Goal: Entertainment & Leisure: Browse casually

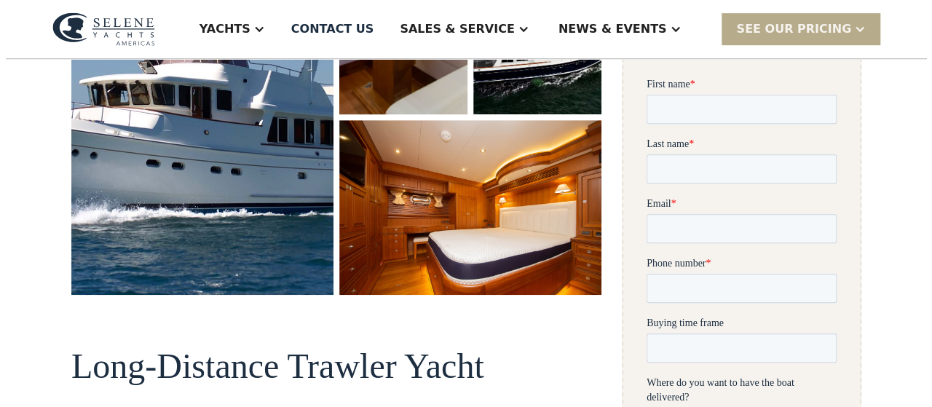
scroll to position [437, 0]
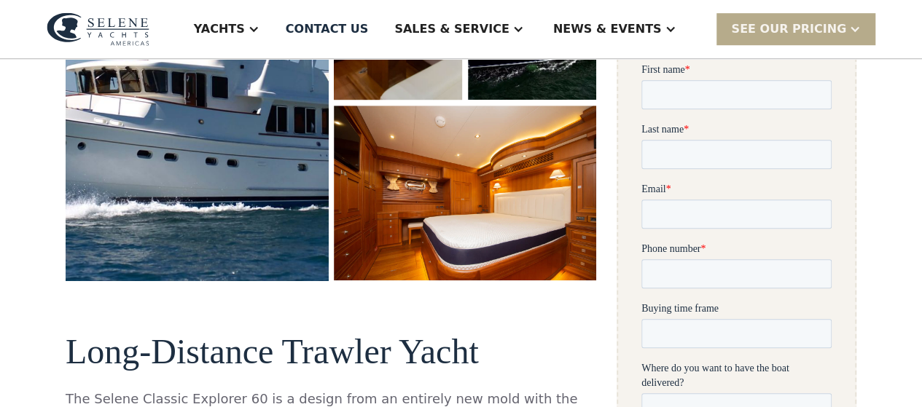
click at [175, 178] on img "open lightbox" at bounding box center [197, 57] width 278 height 476
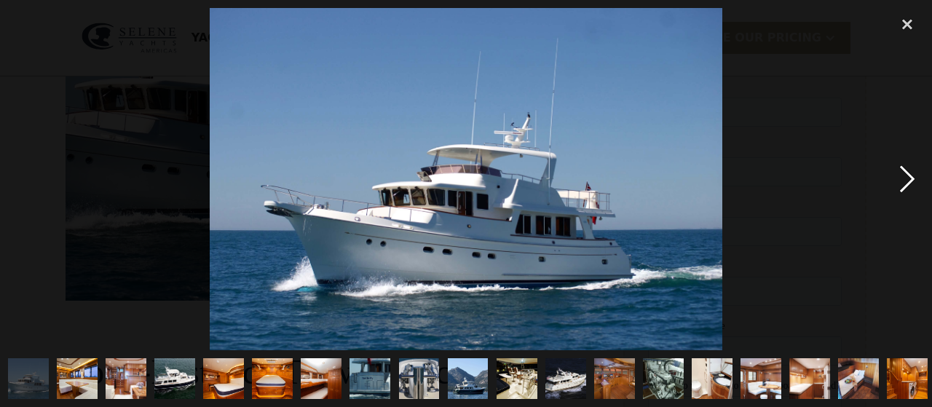
click at [908, 178] on div "next image" at bounding box center [908, 179] width 50 height 342
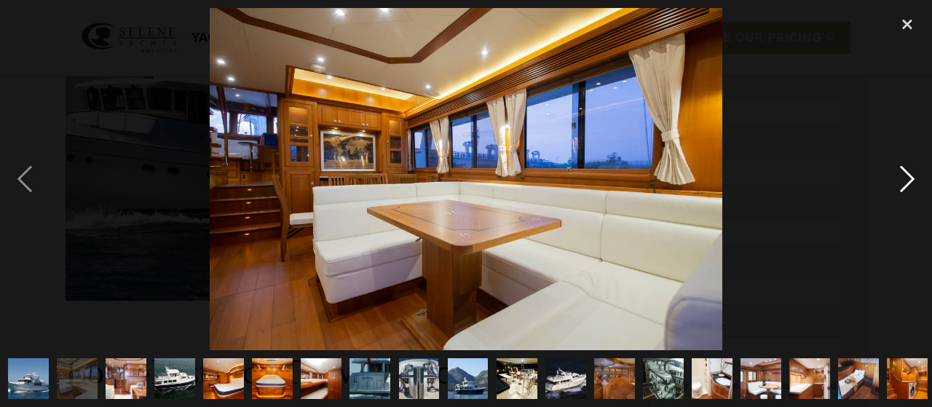
click at [908, 178] on div "next image" at bounding box center [908, 179] width 50 height 342
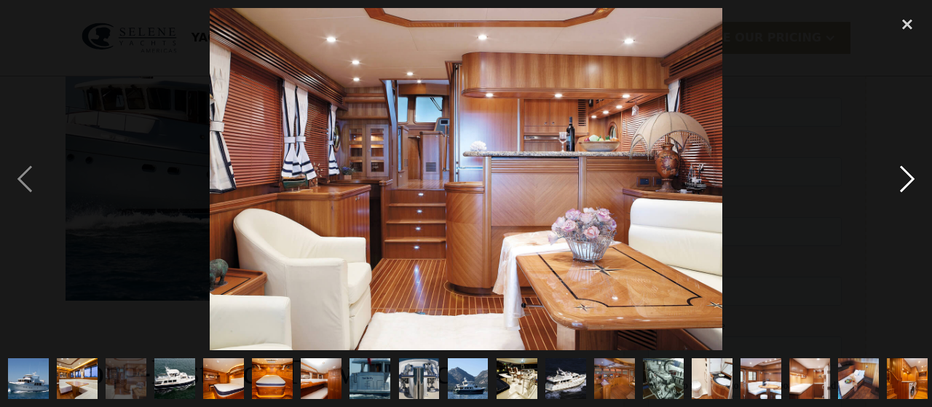
click at [908, 178] on div "next image" at bounding box center [908, 179] width 50 height 342
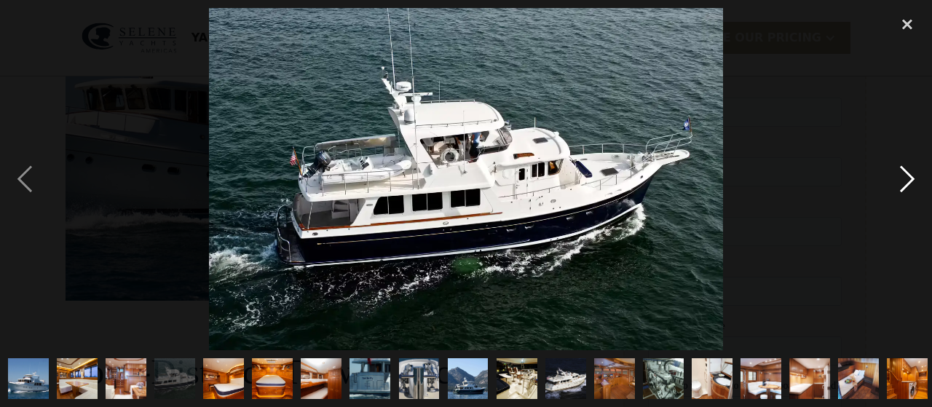
click at [908, 178] on div "next image" at bounding box center [908, 179] width 50 height 342
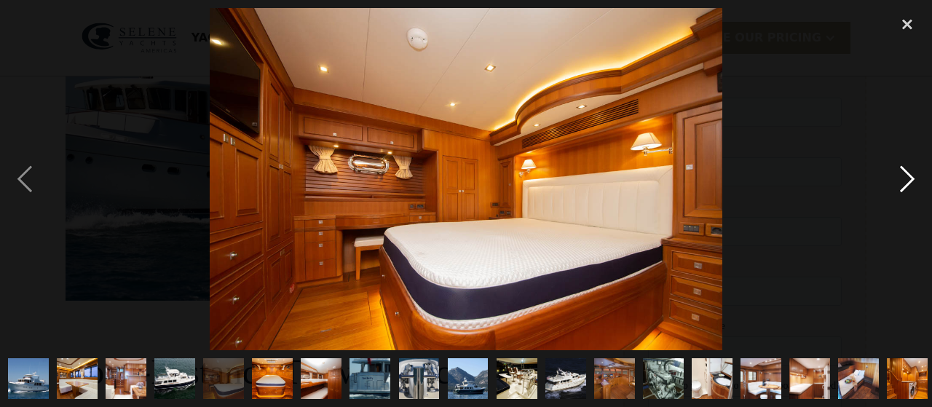
click at [908, 178] on div "next image" at bounding box center [908, 179] width 50 height 342
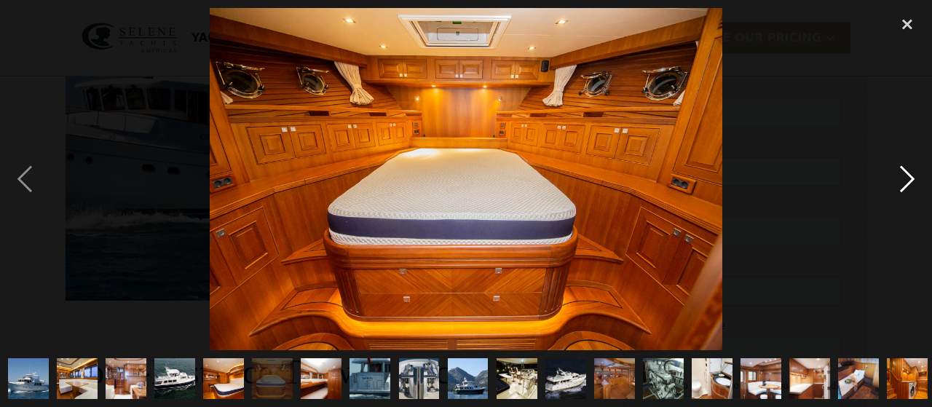
click at [908, 178] on div "next image" at bounding box center [908, 179] width 50 height 342
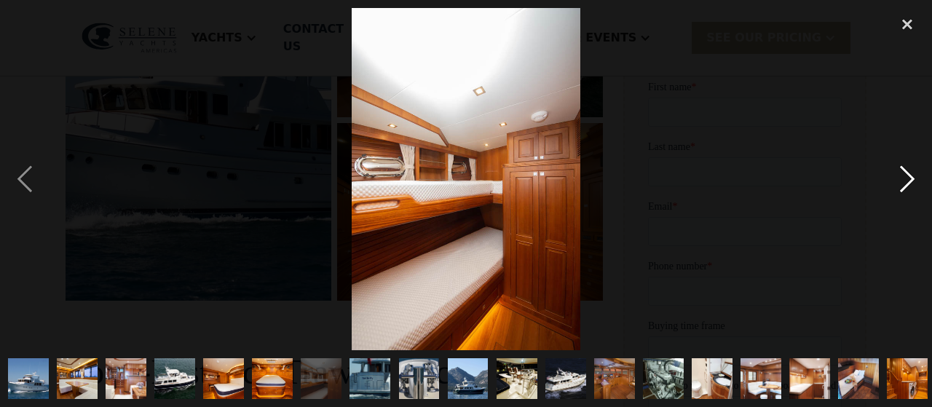
click at [908, 178] on div "next image" at bounding box center [908, 179] width 50 height 342
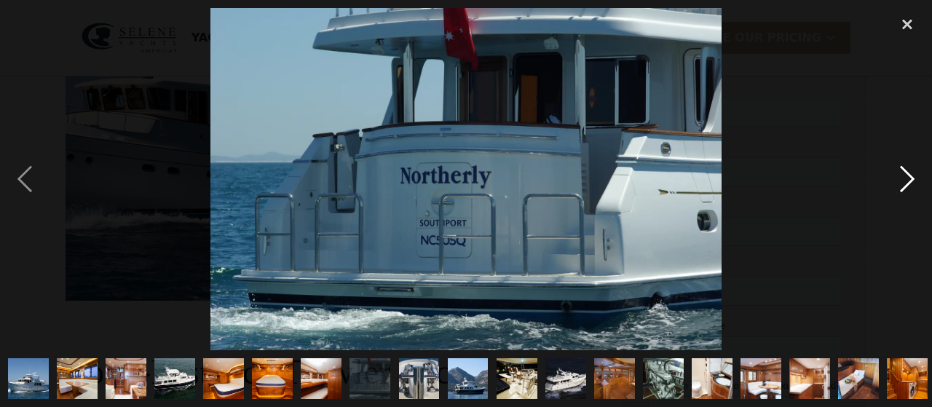
click at [908, 178] on div "next image" at bounding box center [908, 179] width 50 height 342
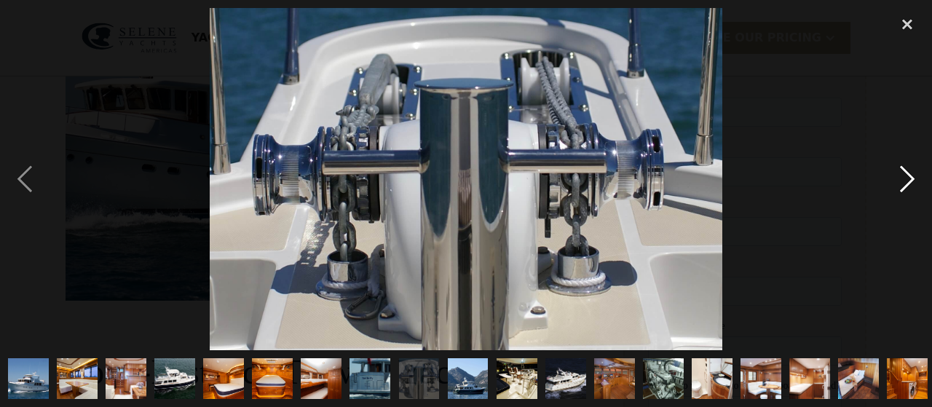
click at [908, 178] on div "next image" at bounding box center [908, 179] width 50 height 342
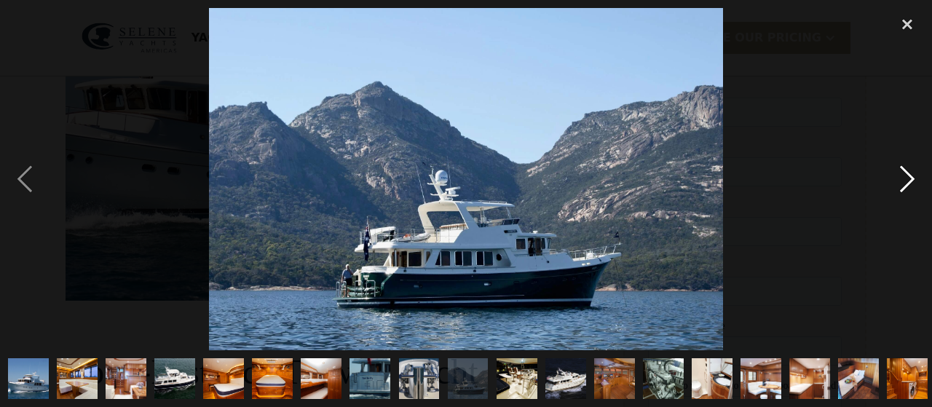
click at [908, 178] on div "next image" at bounding box center [908, 179] width 50 height 342
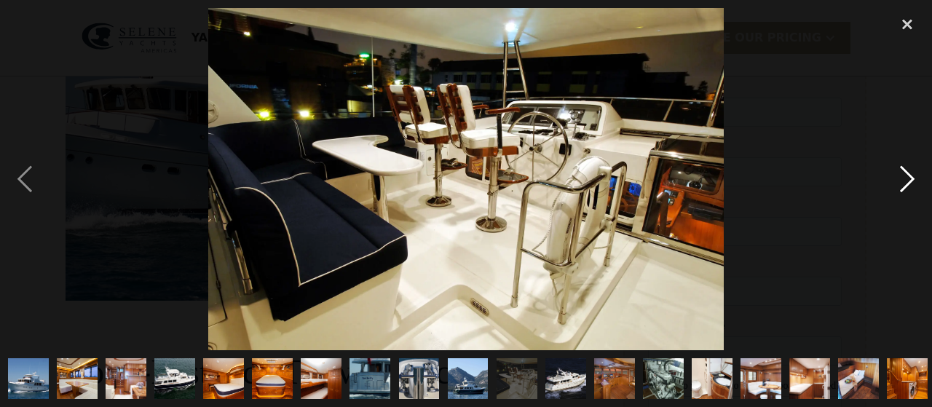
click at [908, 178] on div "next image" at bounding box center [908, 179] width 50 height 342
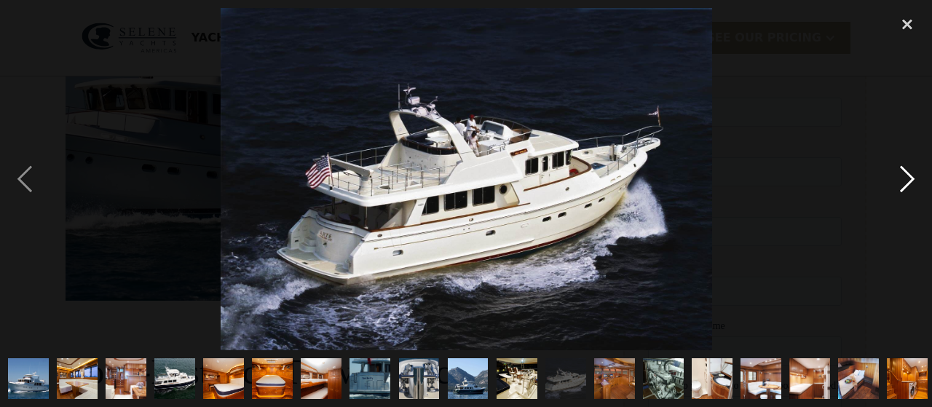
click at [908, 178] on div "next image" at bounding box center [908, 179] width 50 height 342
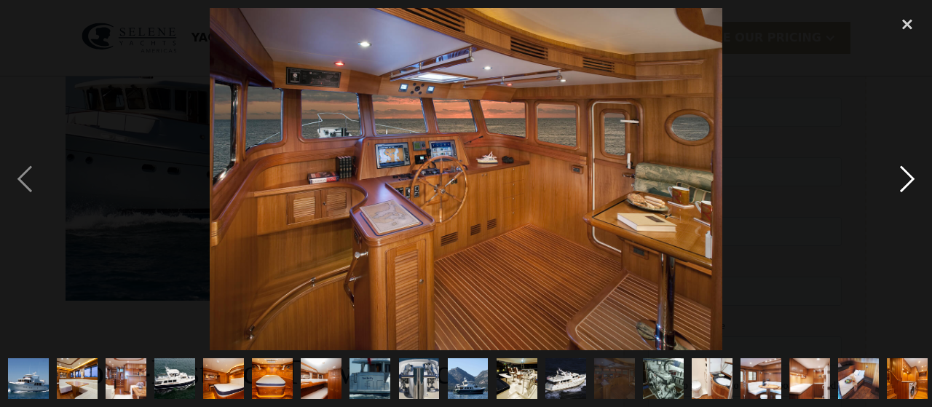
click at [908, 178] on div "next image" at bounding box center [908, 179] width 50 height 342
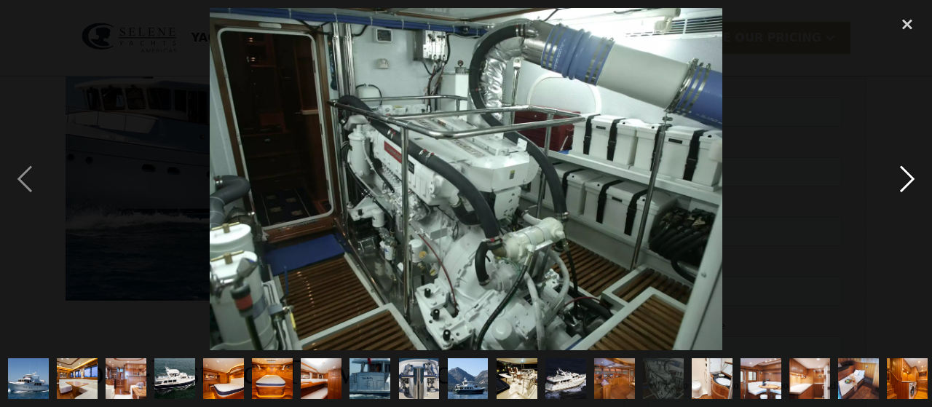
click at [908, 178] on div "next image" at bounding box center [908, 179] width 50 height 342
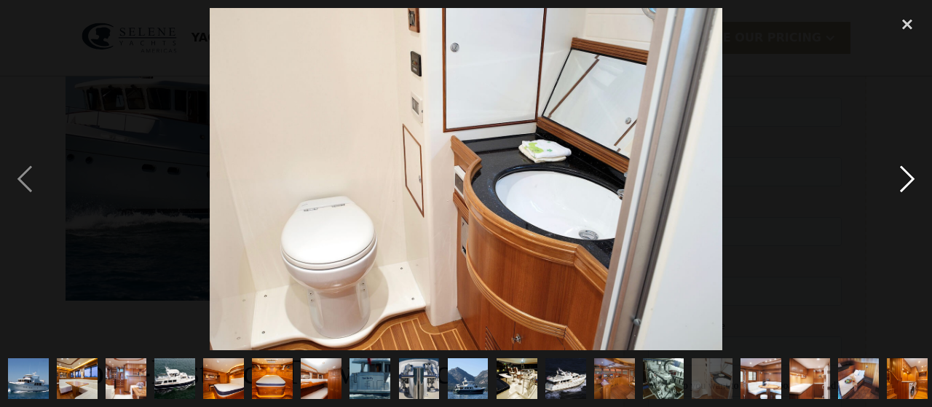
click at [908, 178] on div "next image" at bounding box center [908, 179] width 50 height 342
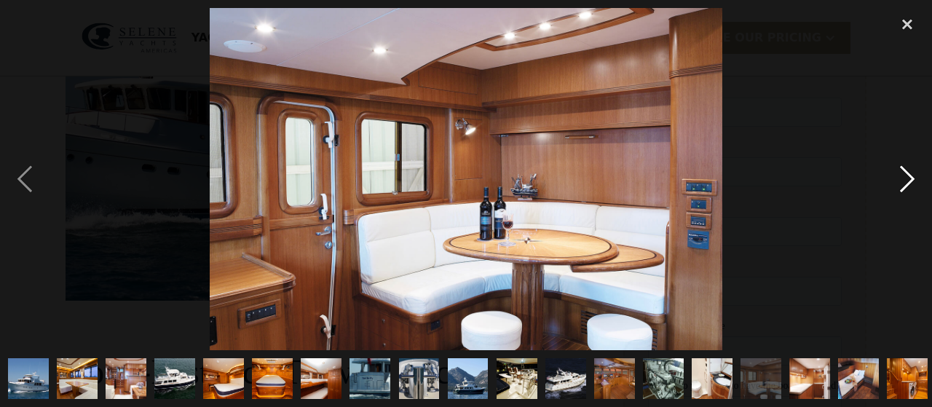
click at [908, 178] on div "next image" at bounding box center [908, 179] width 50 height 342
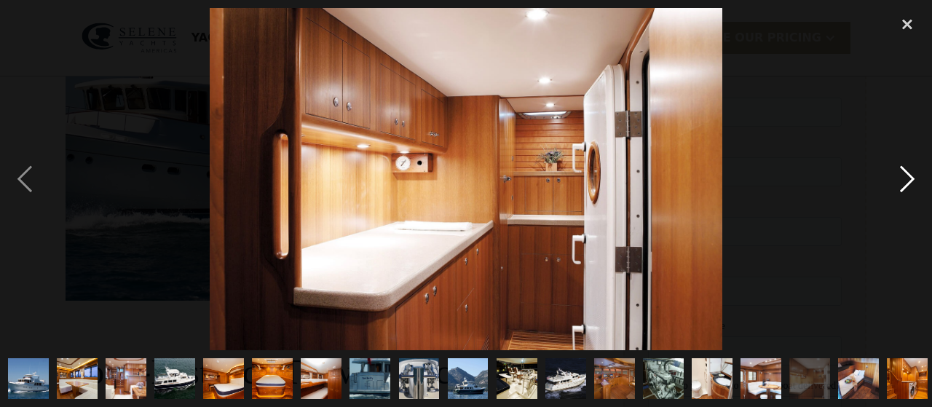
click at [908, 178] on div "next image" at bounding box center [908, 179] width 50 height 342
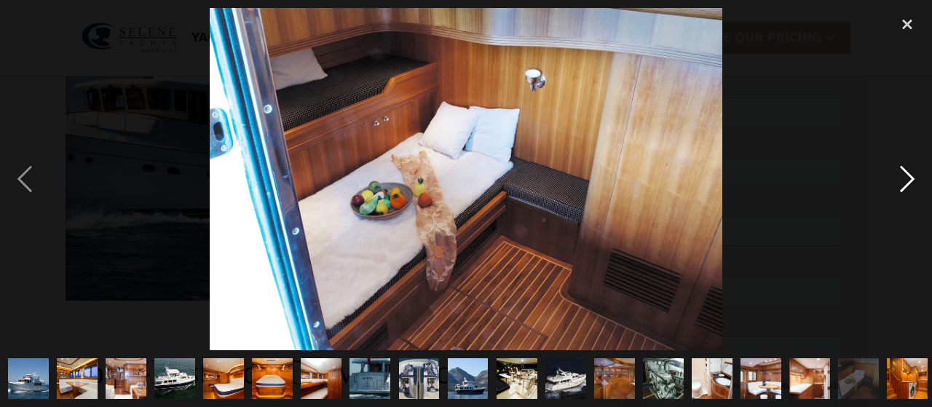
click at [908, 178] on div "next image" at bounding box center [908, 179] width 50 height 342
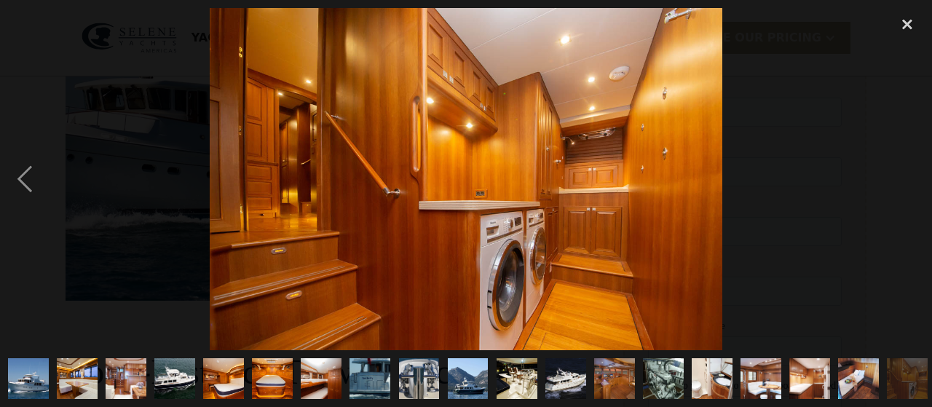
click at [908, 178] on div "next image" at bounding box center [908, 179] width 50 height 342
click at [903, 17] on div "close lightbox" at bounding box center [908, 24] width 50 height 32
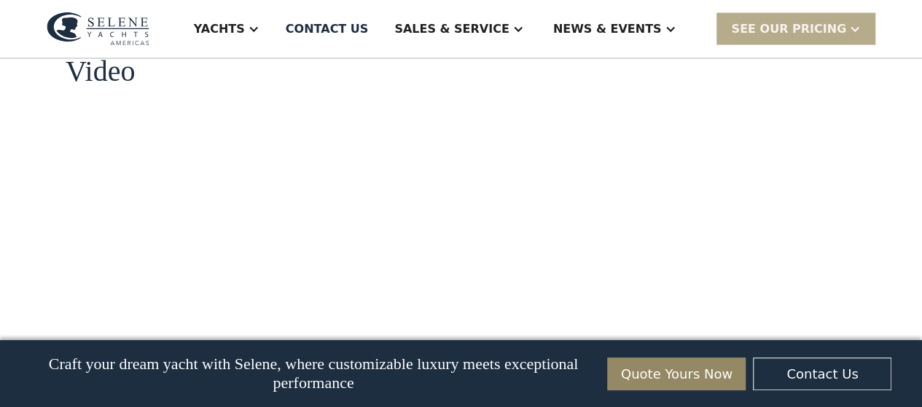
scroll to position [1474, 0]
